Goal: Task Accomplishment & Management: Complete application form

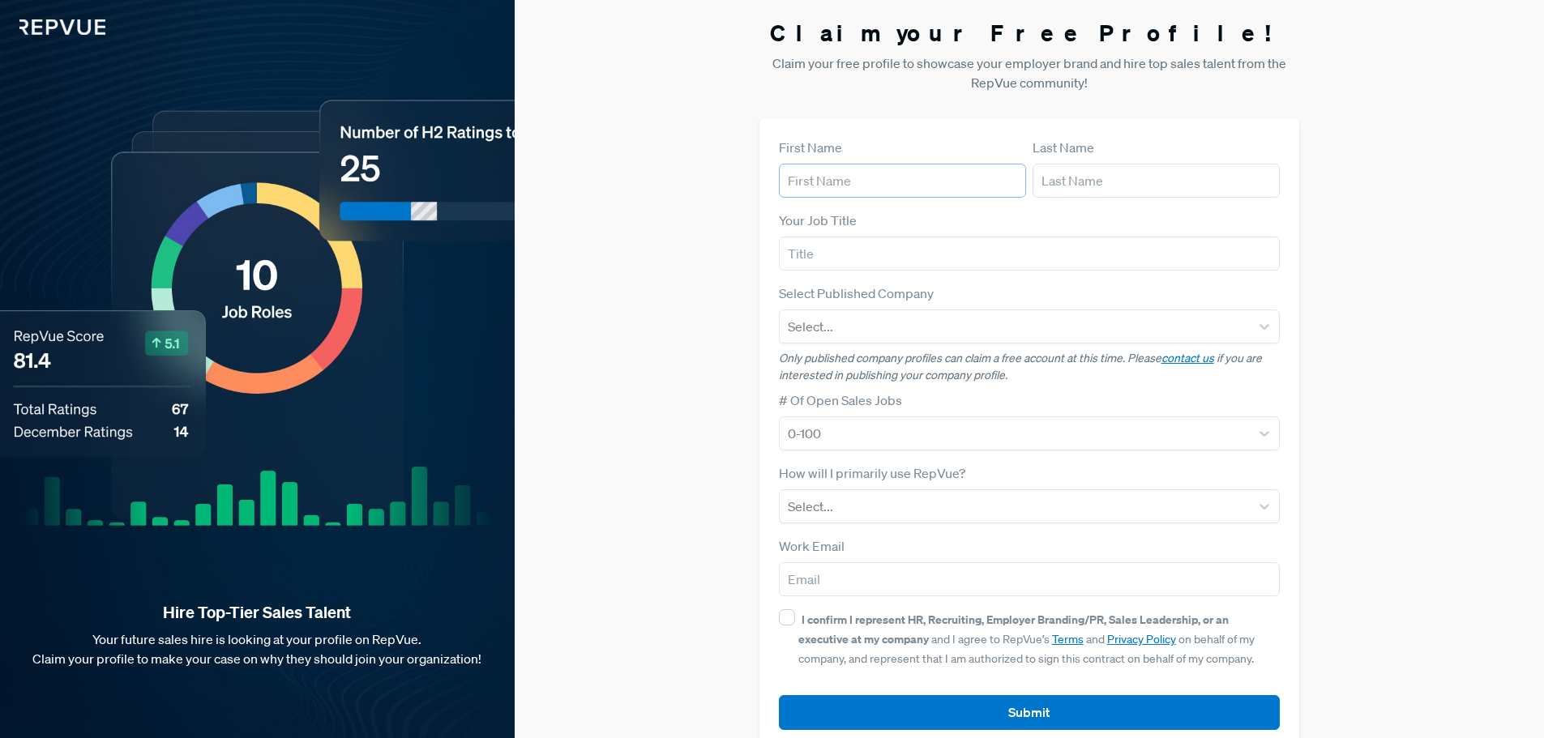
click at [819, 186] on input "text" at bounding box center [902, 181] width 247 height 34
type input "[PERSON_NAME]"
click at [1121, 176] on input "text" at bounding box center [1156, 181] width 247 height 34
type input "[PERSON_NAME]"
click at [907, 258] on input "text" at bounding box center [1030, 254] width 502 height 34
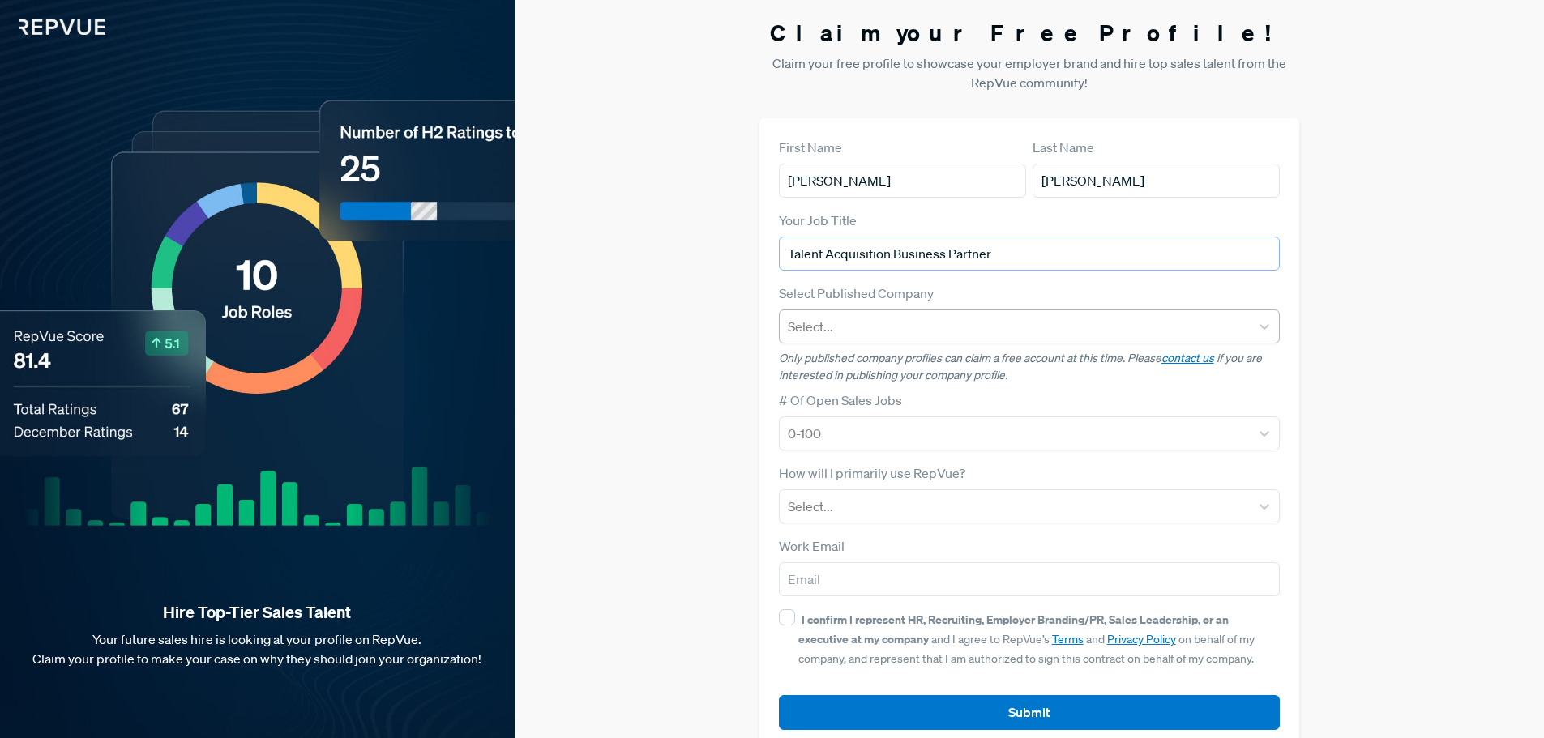
type input "Talent Acquisition Business Partner"
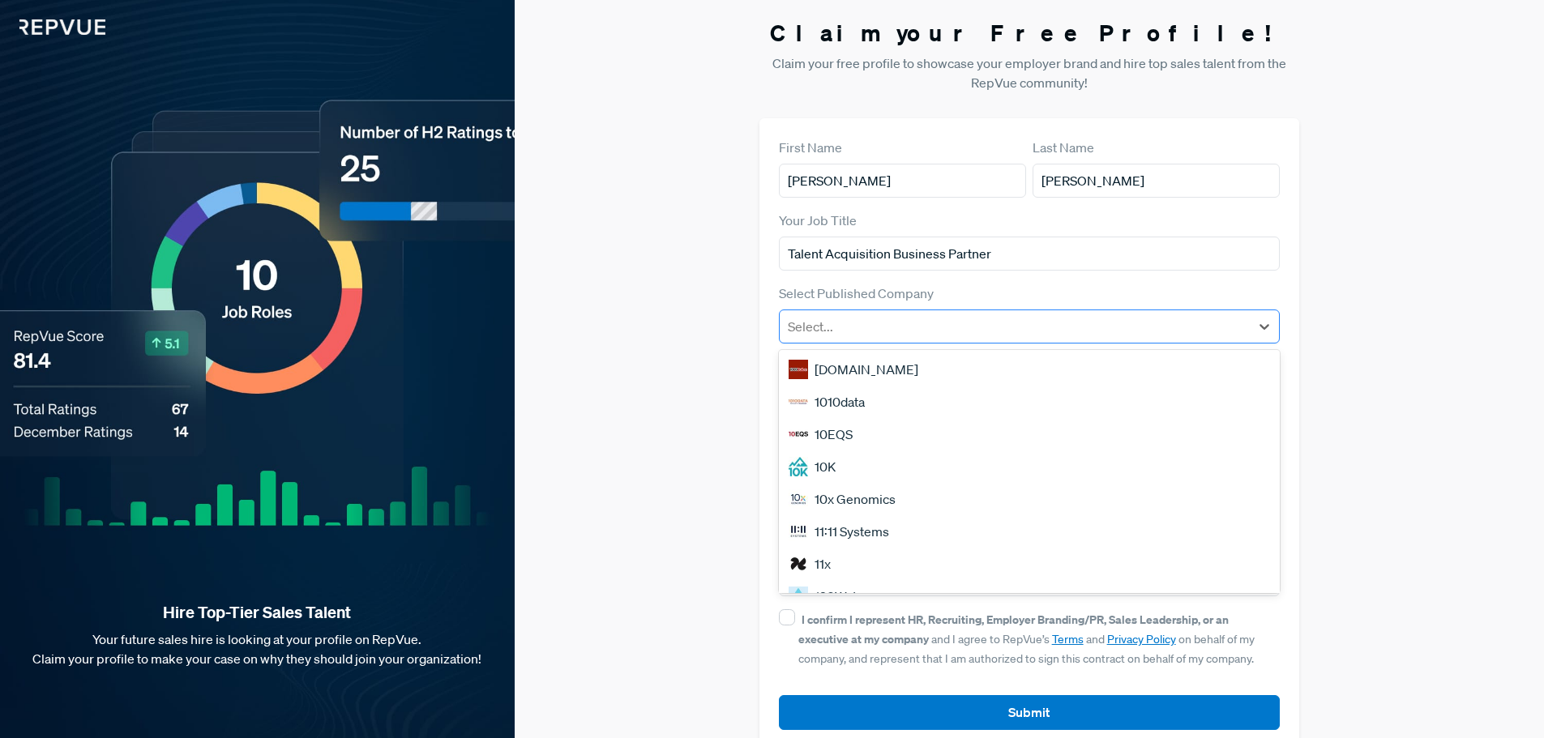
click at [916, 331] on div at bounding box center [1015, 326] width 455 height 23
type input "alegeus"
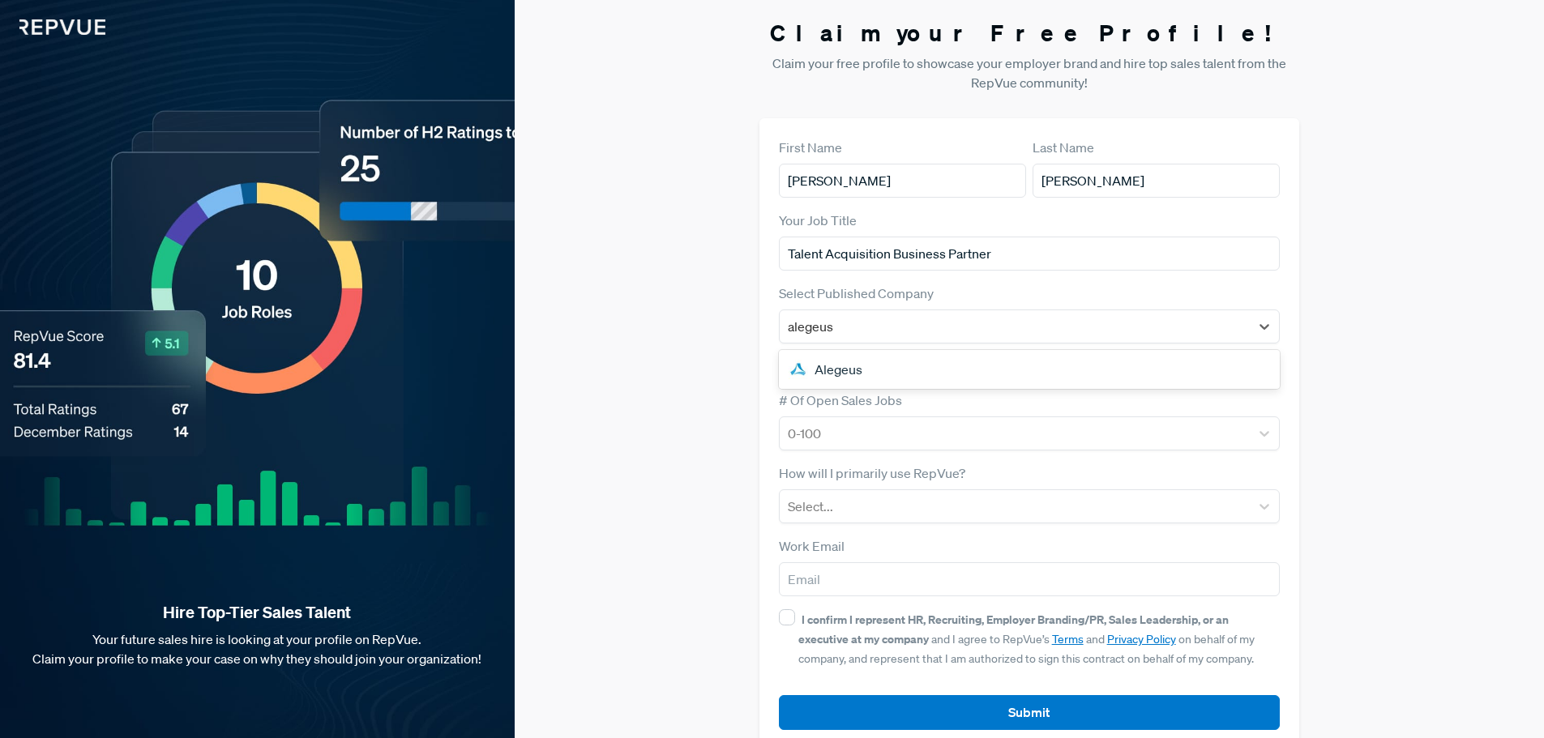
click at [913, 370] on div "Alegeus" at bounding box center [1030, 369] width 502 height 32
click at [915, 438] on div at bounding box center [1015, 433] width 455 height 23
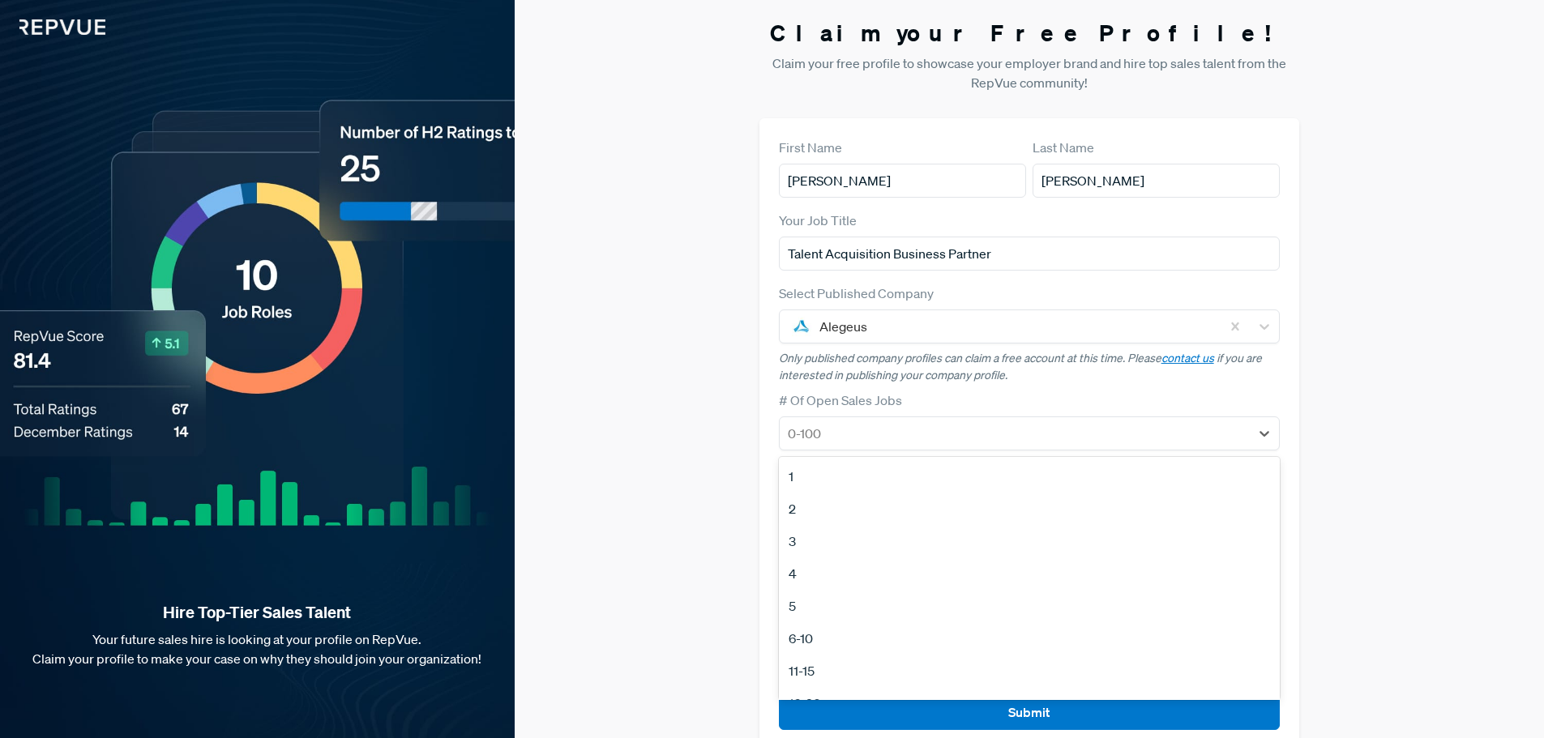
click at [901, 483] on div "1" at bounding box center [1030, 476] width 502 height 32
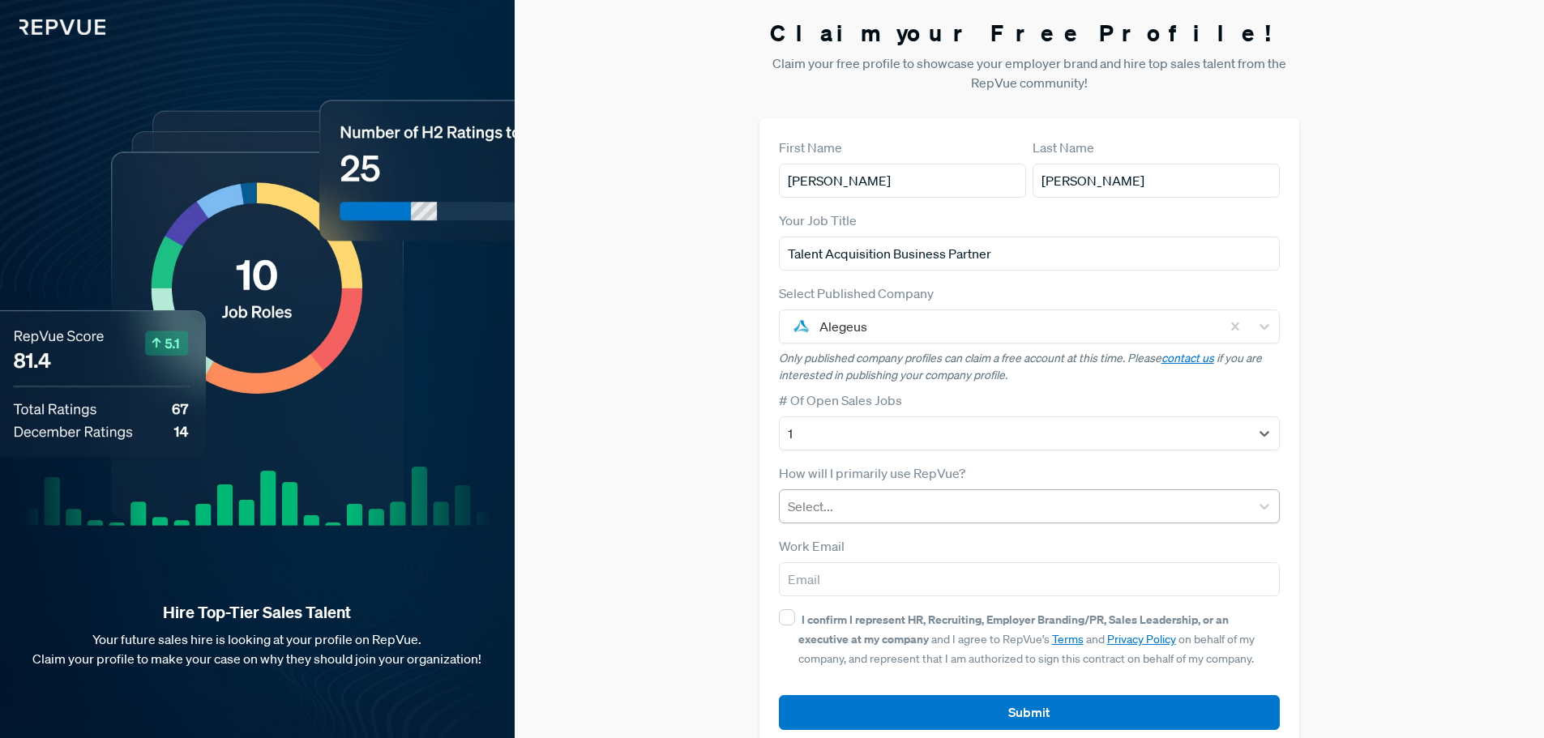
click at [887, 512] on div at bounding box center [1015, 506] width 455 height 23
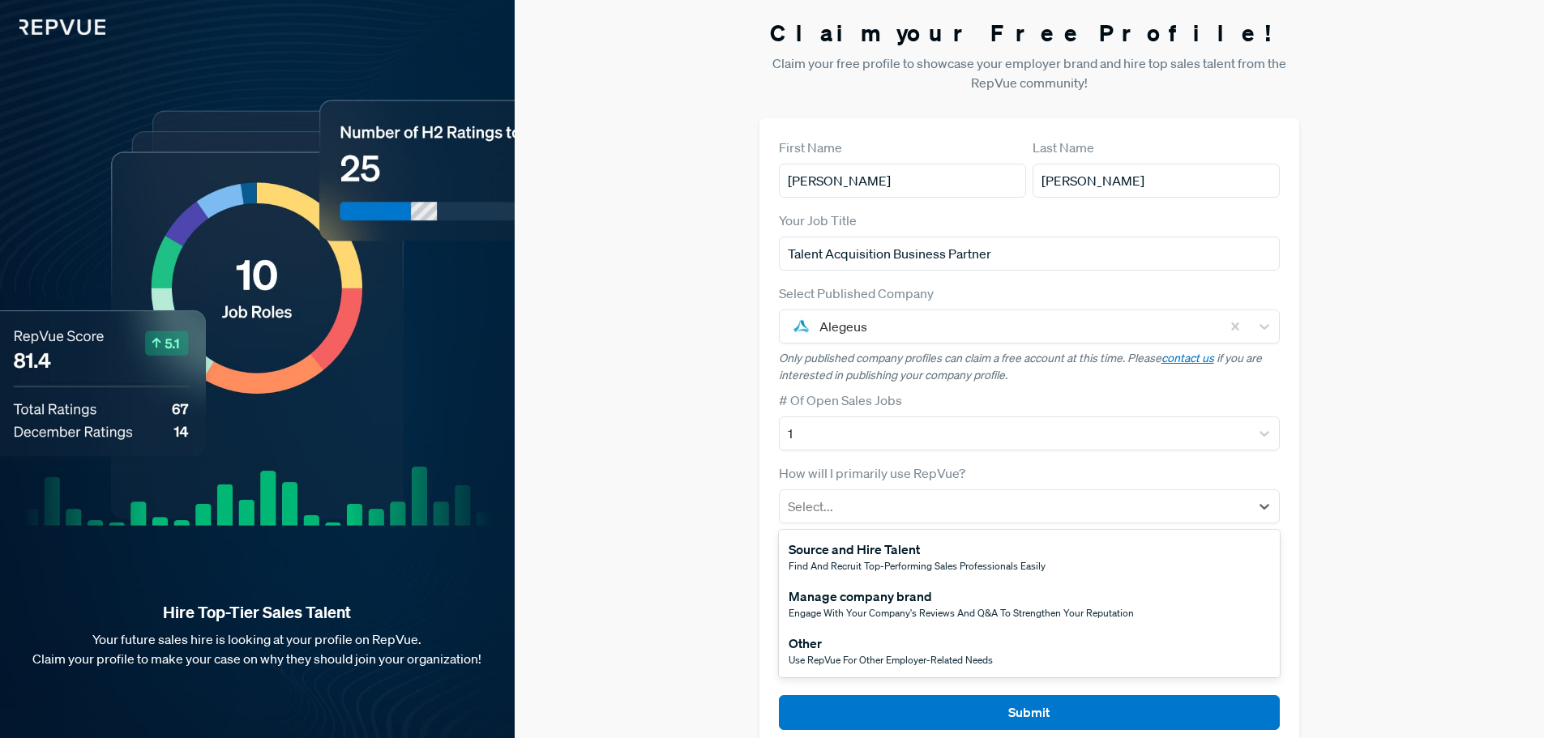
click at [875, 552] on div "Source and Hire Talent" at bounding box center [917, 549] width 257 height 19
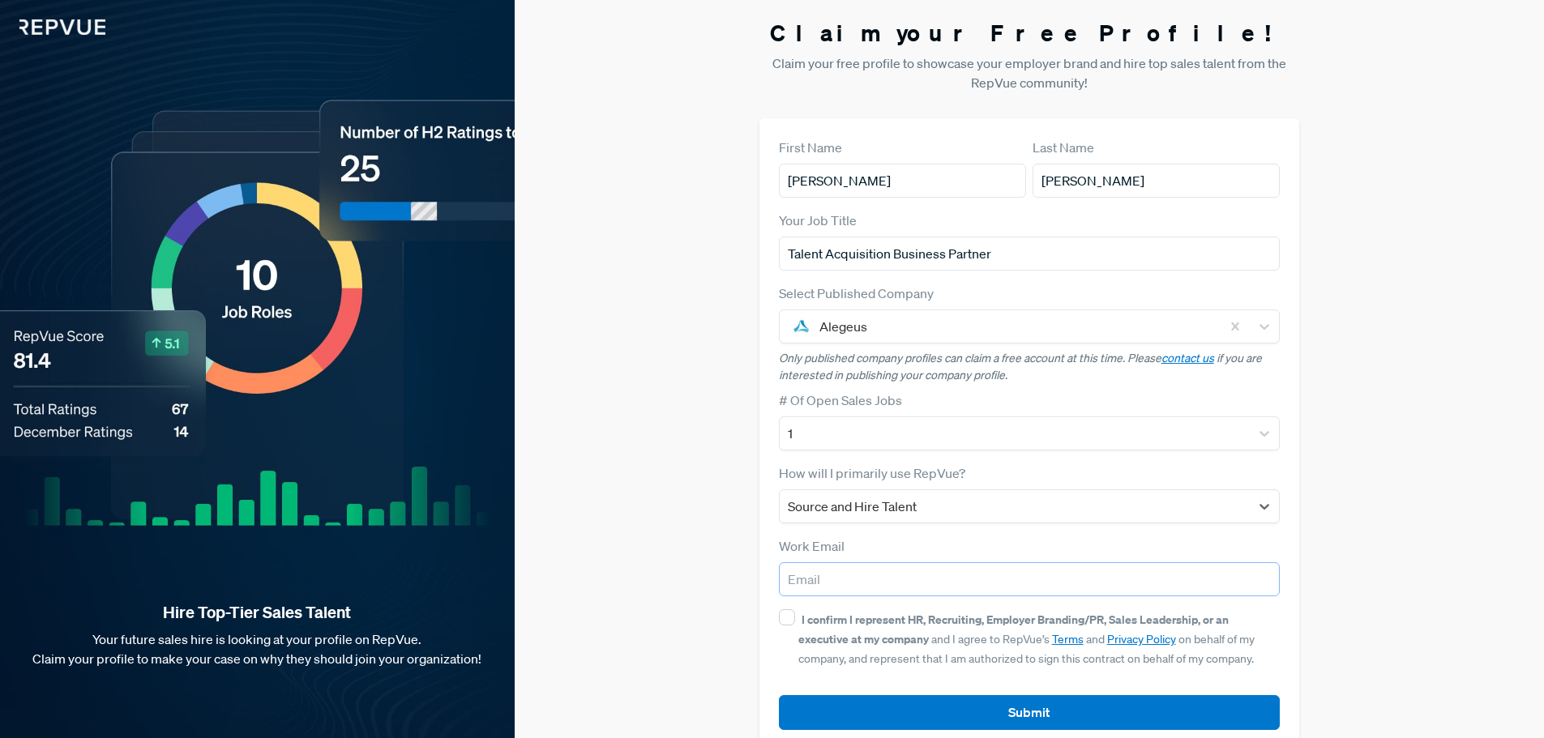
click at [858, 580] on input "email" at bounding box center [1030, 580] width 502 height 34
type input "[PERSON_NAME][EMAIL_ADDRESS][PERSON_NAME][DOMAIN_NAME]"
click at [779, 614] on input "I confirm I represent HR, Recruiting, Employer Branding/PR, Sales Leadership, o…" at bounding box center [787, 618] width 16 height 16
checkbox input "true"
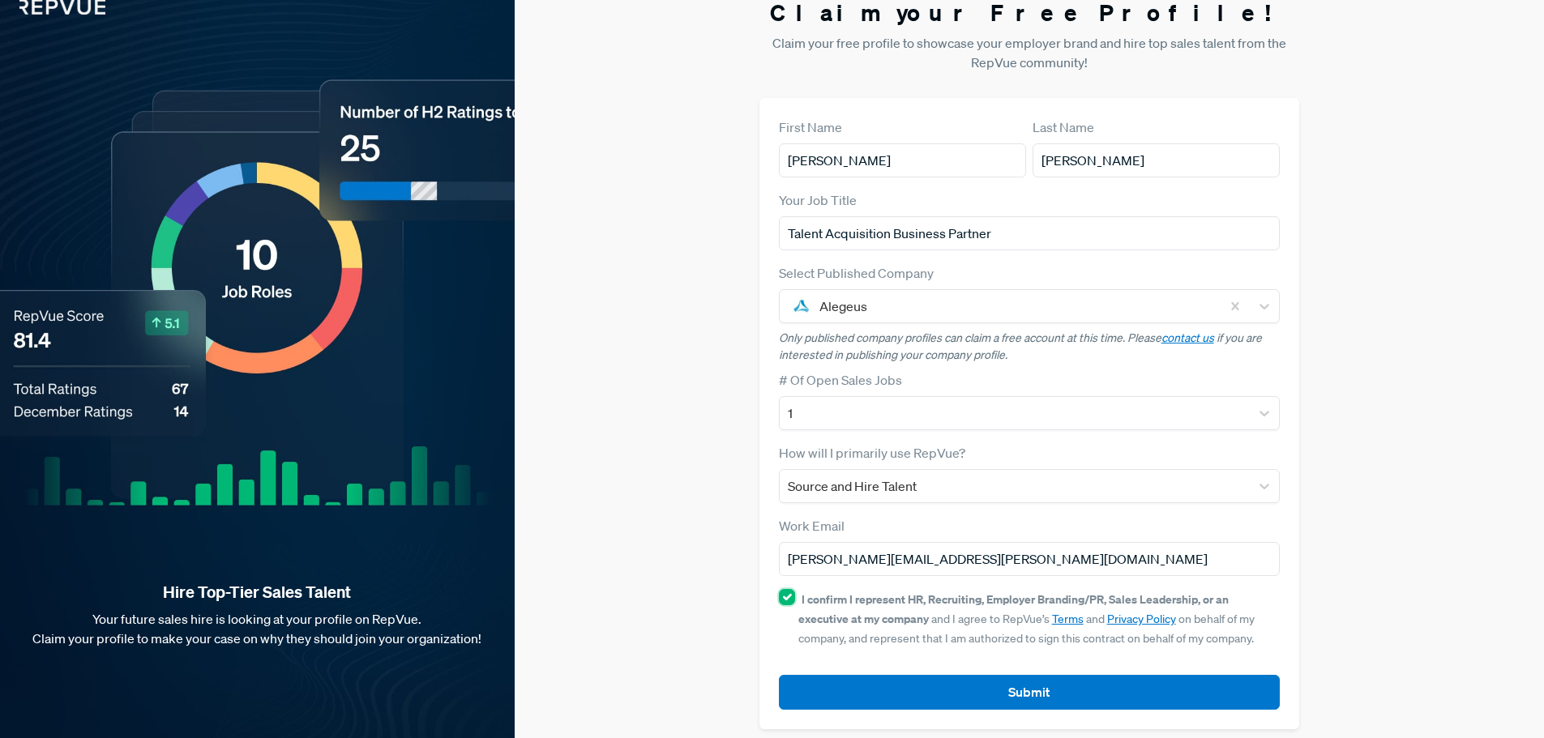
scroll to position [31, 0]
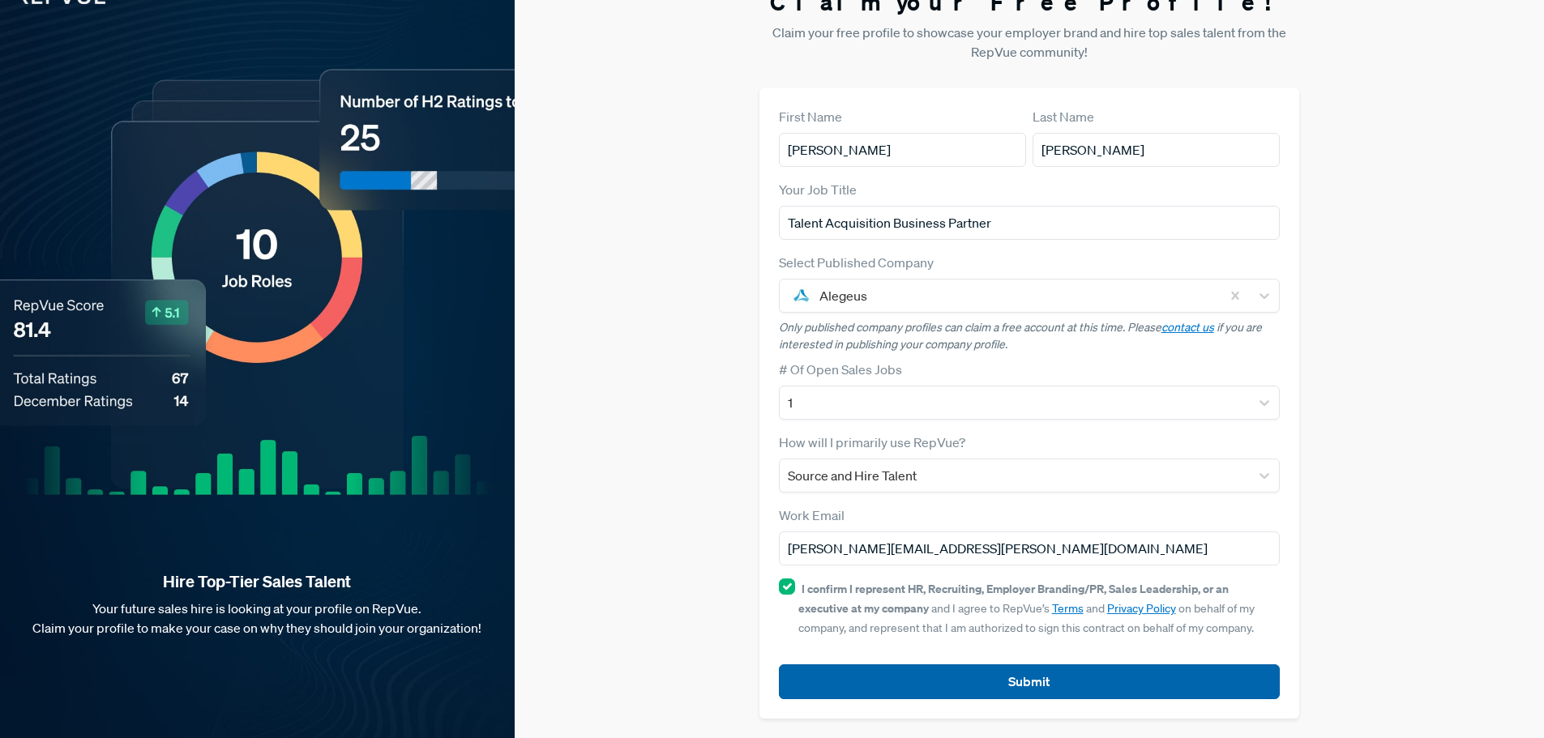
click at [914, 681] on button "Submit" at bounding box center [1030, 682] width 502 height 35
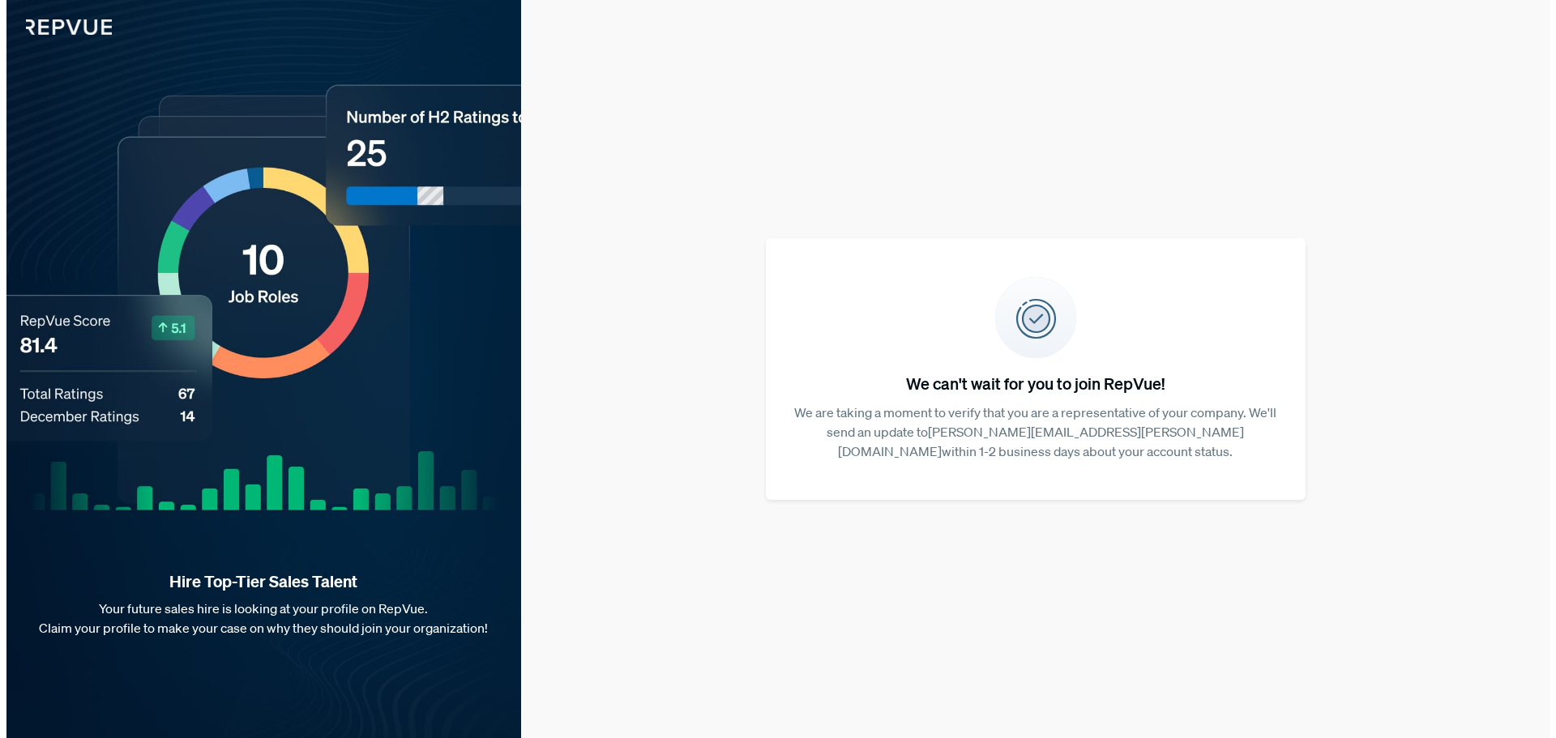
scroll to position [0, 0]
